Goal: Navigation & Orientation: Find specific page/section

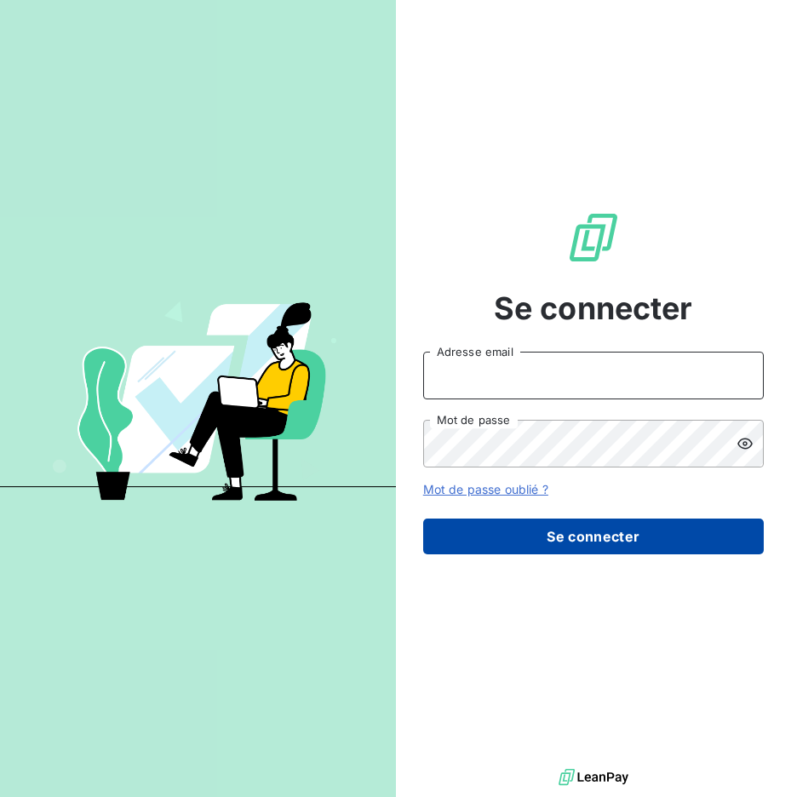
type input "[EMAIL_ADDRESS][DOMAIN_NAME]"
click at [568, 539] on button "Se connecter" at bounding box center [593, 537] width 341 height 36
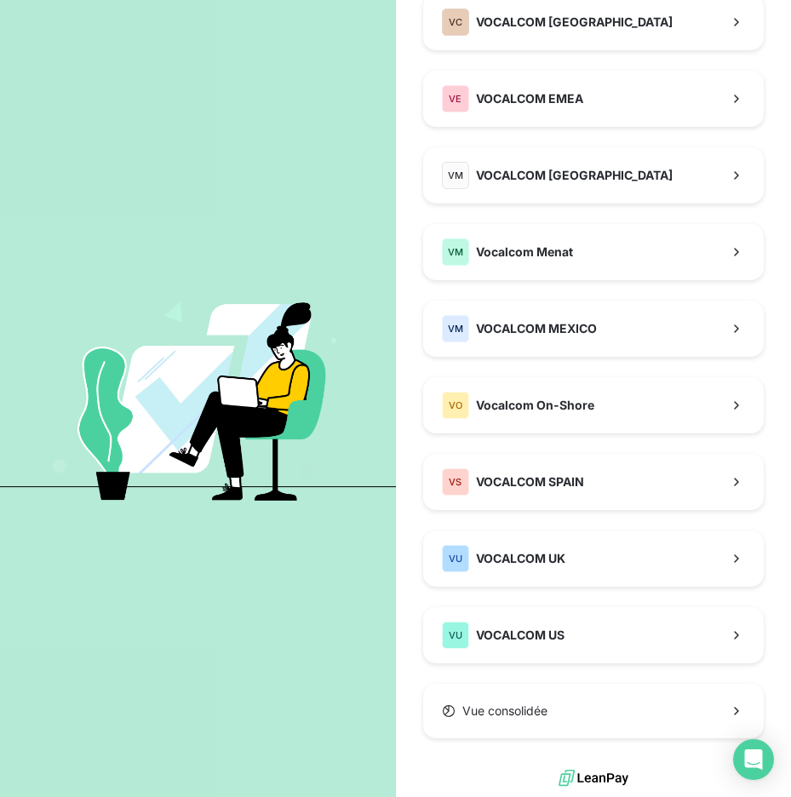
scroll to position [651, 0]
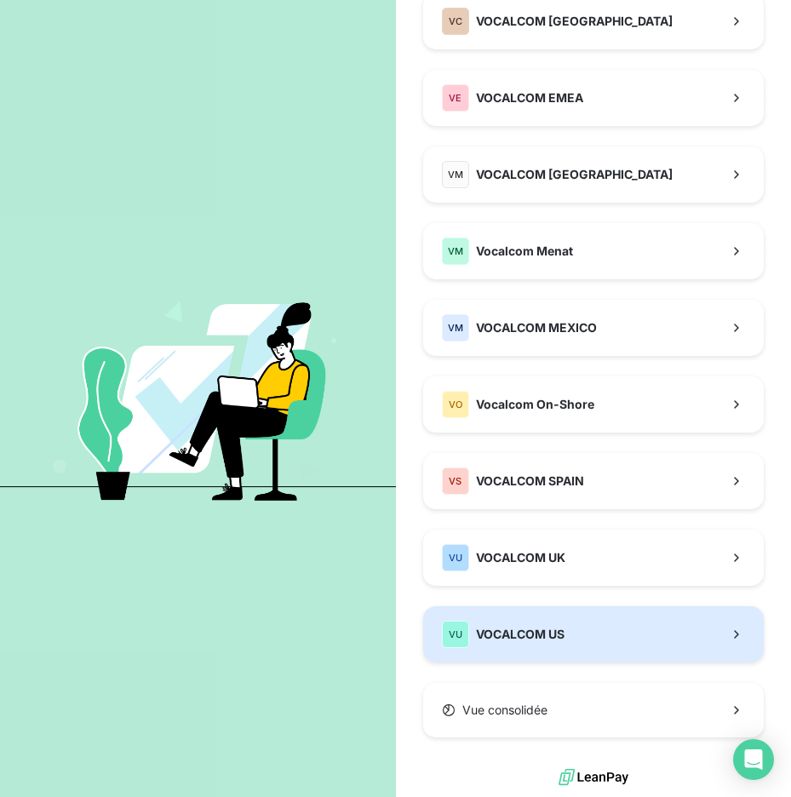
click at [539, 645] on div "VU VOCALCOM US" at bounding box center [503, 634] width 123 height 27
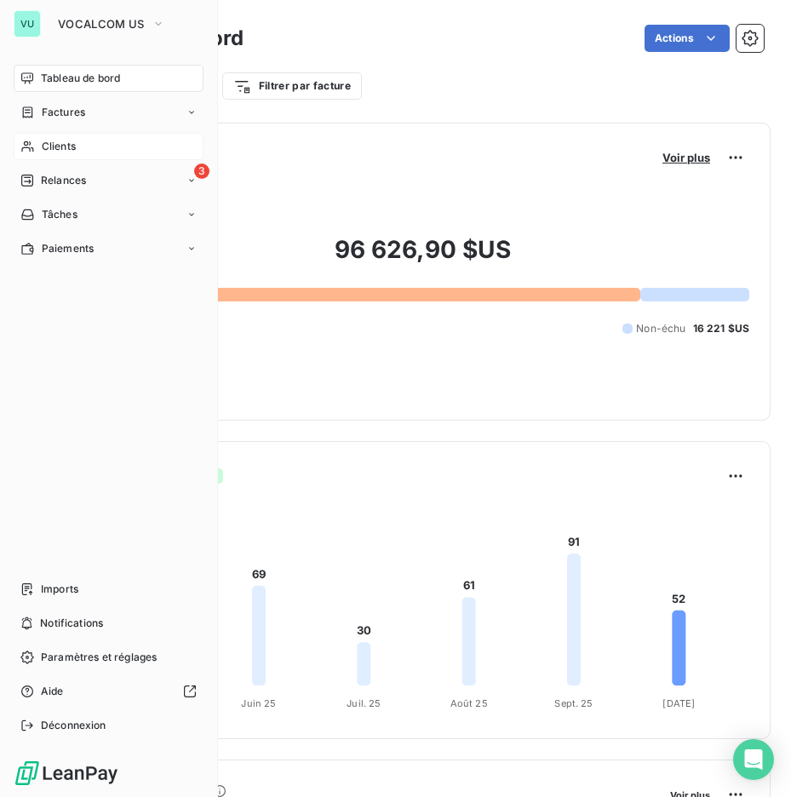
click at [60, 147] on span "Clients" at bounding box center [59, 146] width 34 height 15
